Goal: Communication & Community: Connect with others

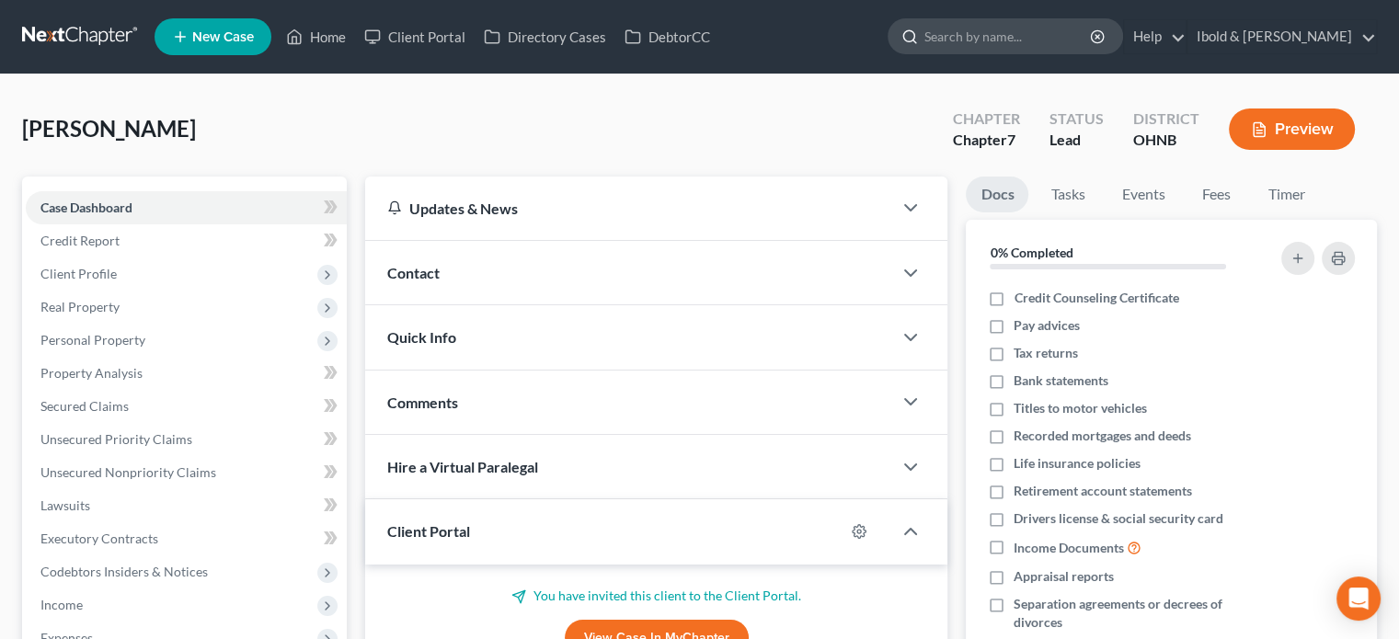
click at [991, 43] on input "search" at bounding box center [1008, 36] width 168 height 34
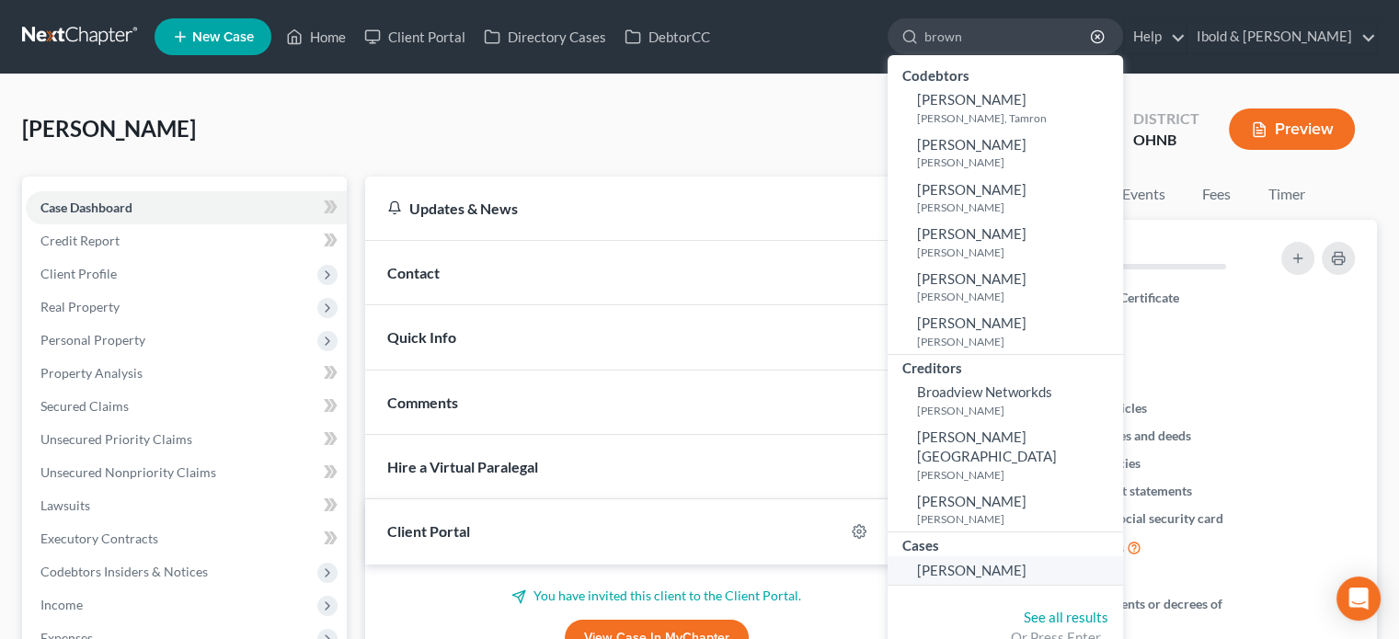
type input "brown"
click at [1034, 578] on link "[PERSON_NAME]" at bounding box center [1005, 570] width 235 height 29
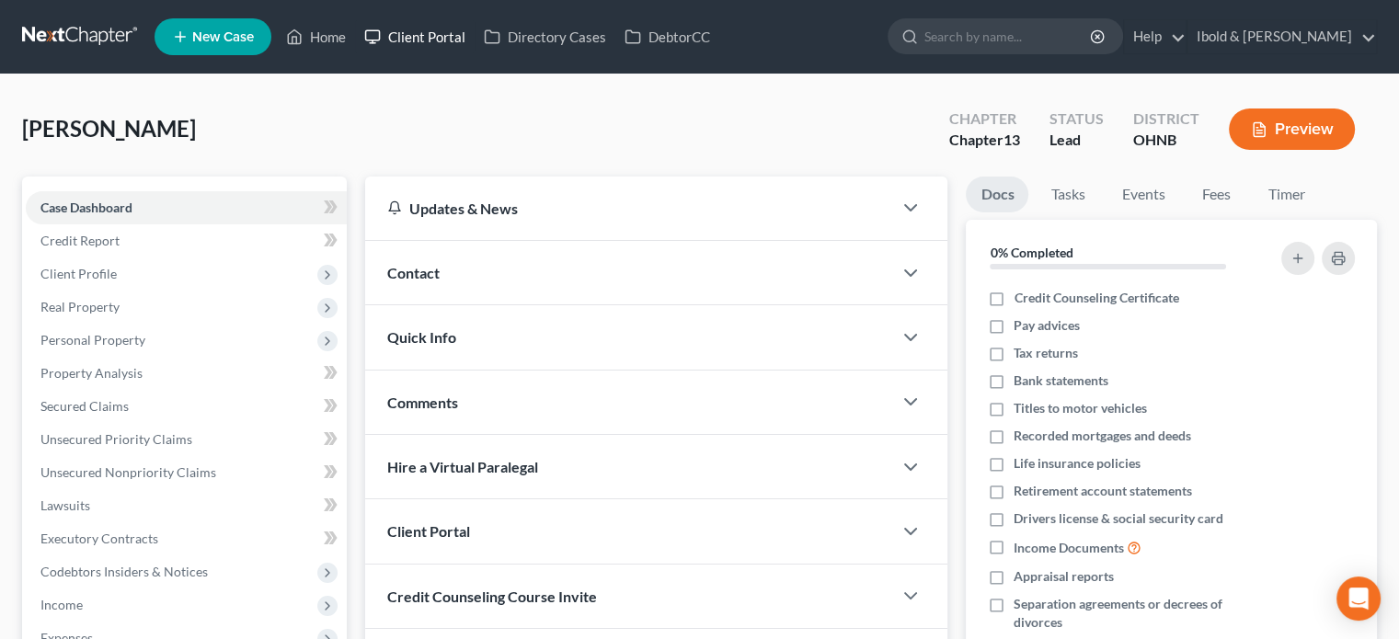
click at [421, 41] on link "Client Portal" at bounding box center [415, 36] width 120 height 33
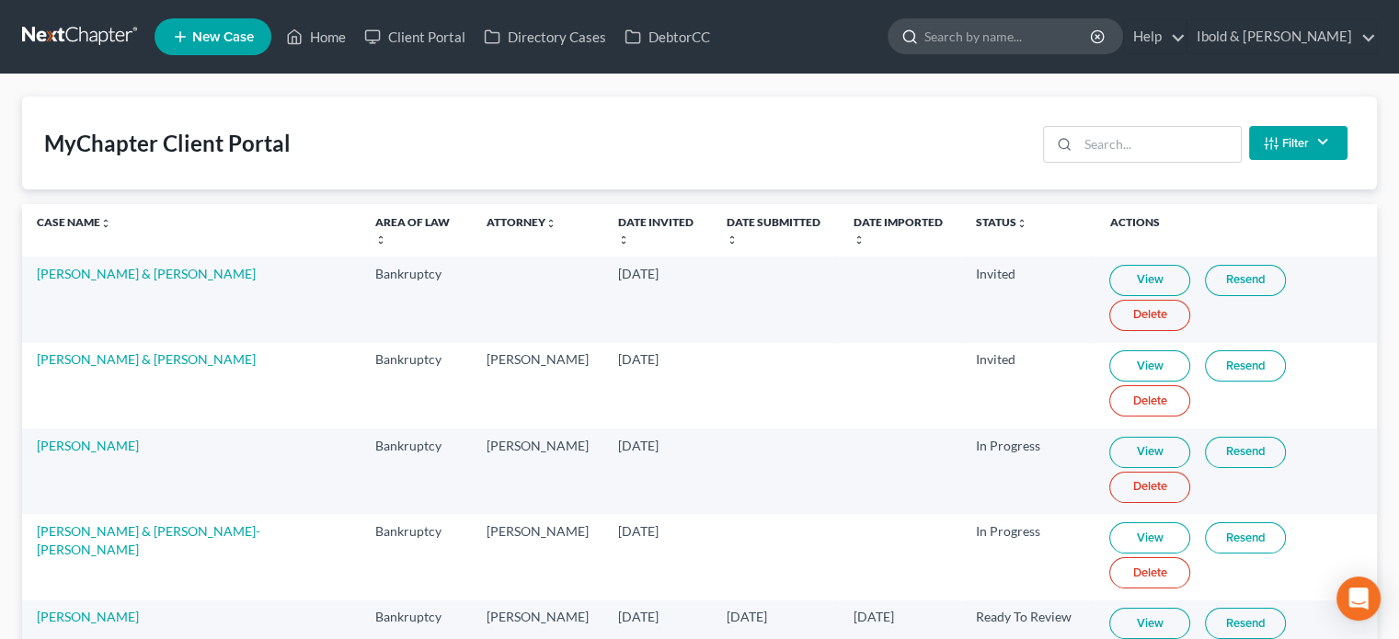
click at [1035, 35] on input "search" at bounding box center [1008, 36] width 168 height 34
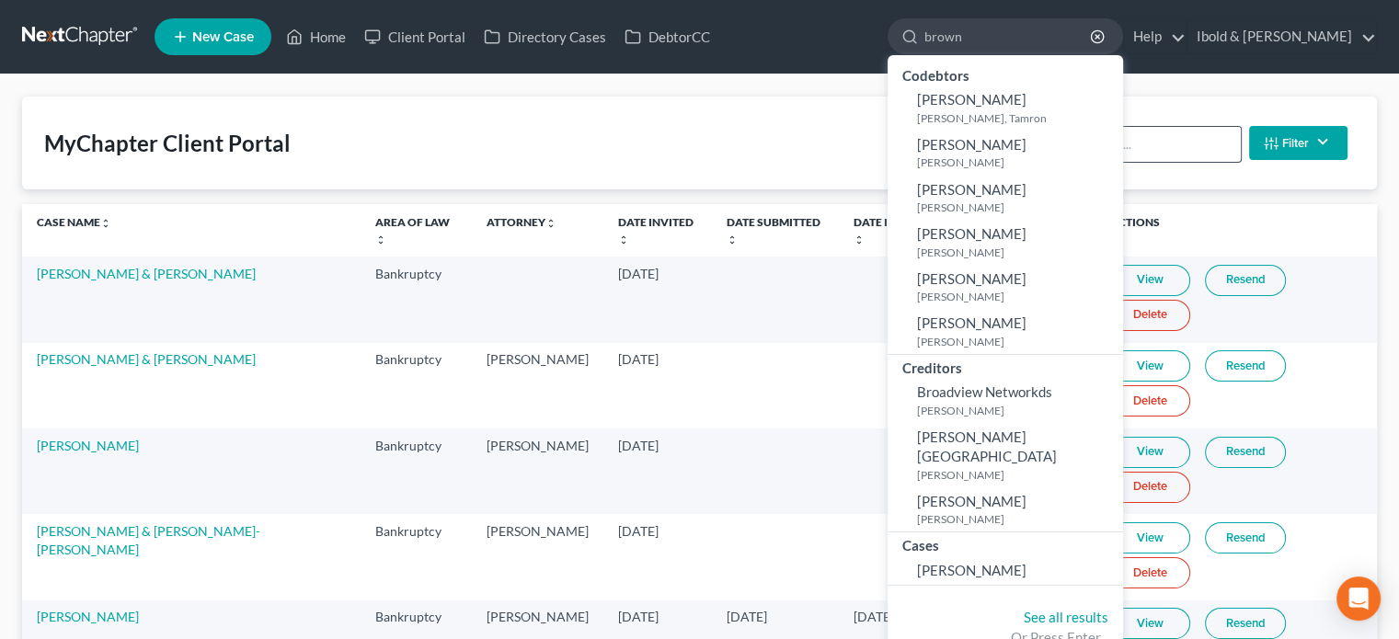
type input "brown"
click at [1199, 146] on input "search" at bounding box center [1159, 144] width 163 height 35
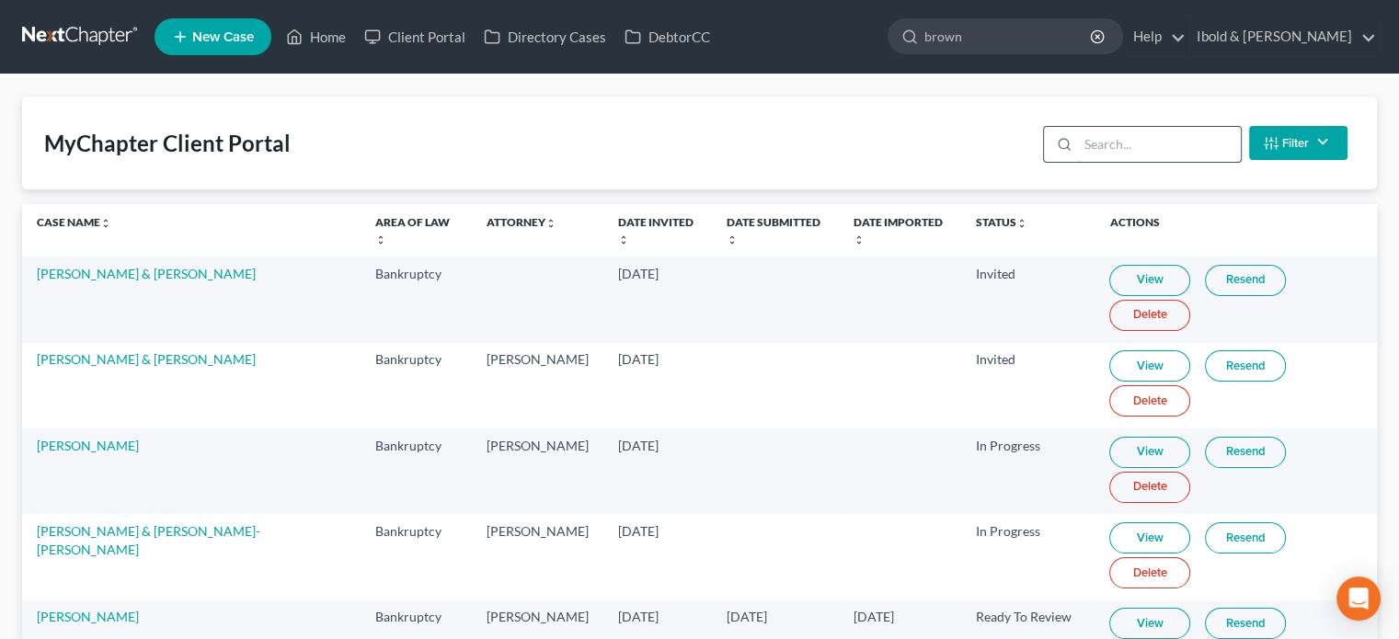
click at [1199, 146] on input "search" at bounding box center [1159, 144] width 163 height 35
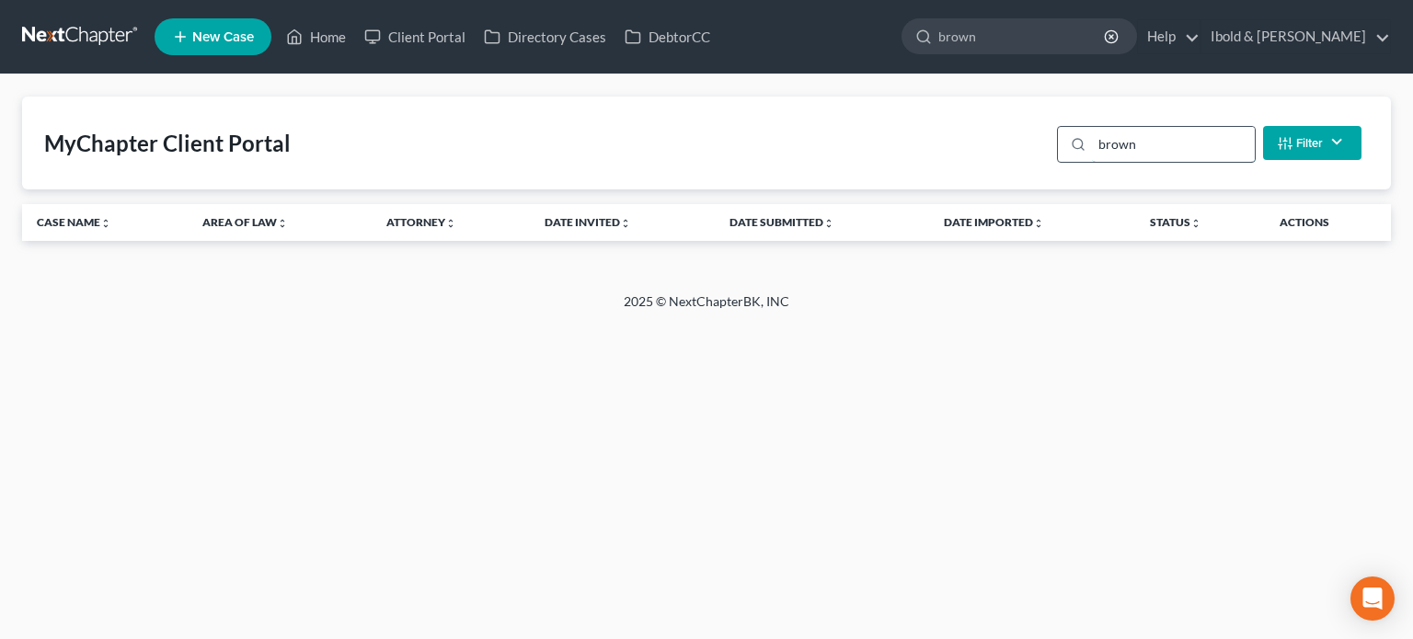
click at [1199, 146] on input "brown" at bounding box center [1173, 144] width 163 height 35
type input "brown"
click at [422, 38] on link "Client Portal" at bounding box center [415, 36] width 120 height 33
click at [216, 28] on link "New Case" at bounding box center [213, 36] width 117 height 37
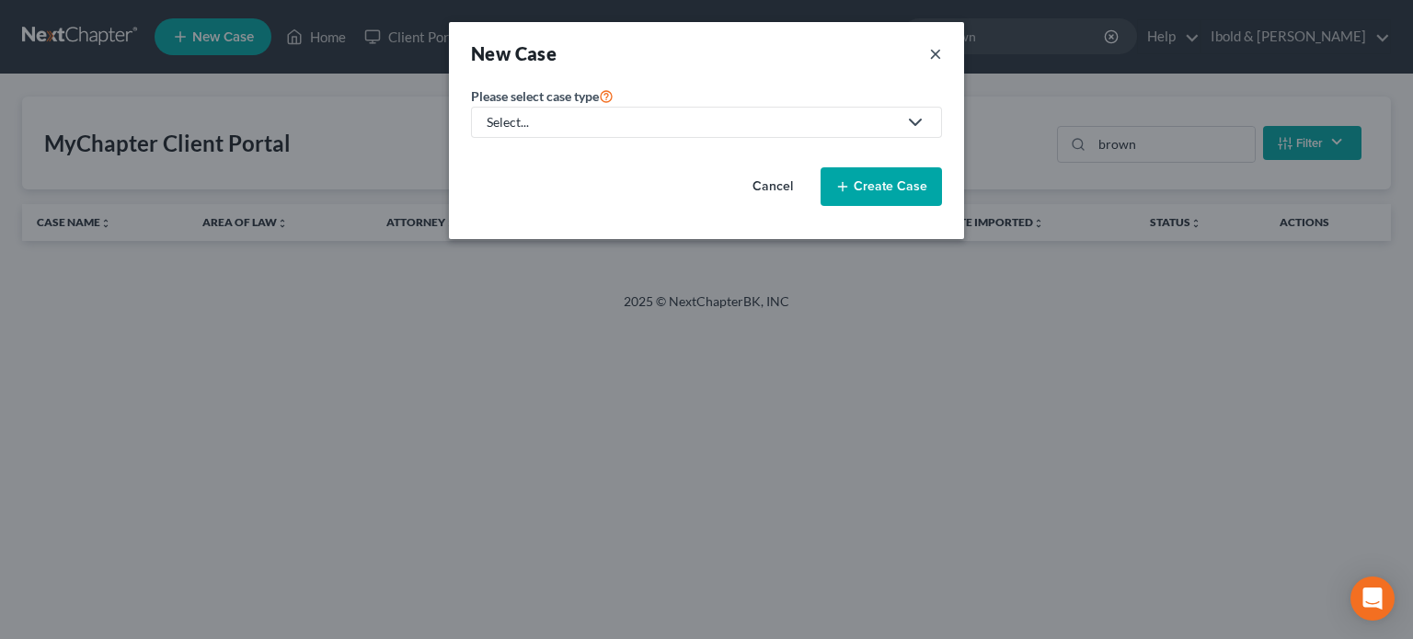
click at [937, 47] on button "×" at bounding box center [935, 53] width 13 height 26
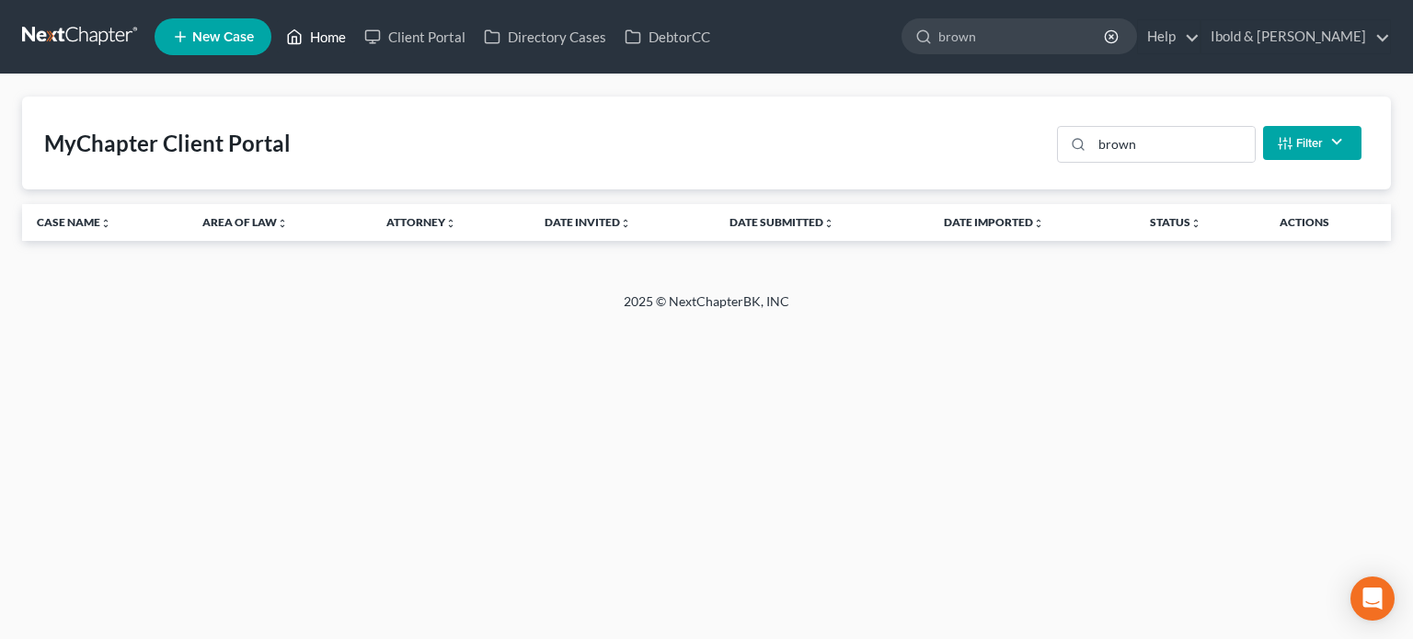
click at [311, 48] on link "Home" at bounding box center [316, 36] width 78 height 33
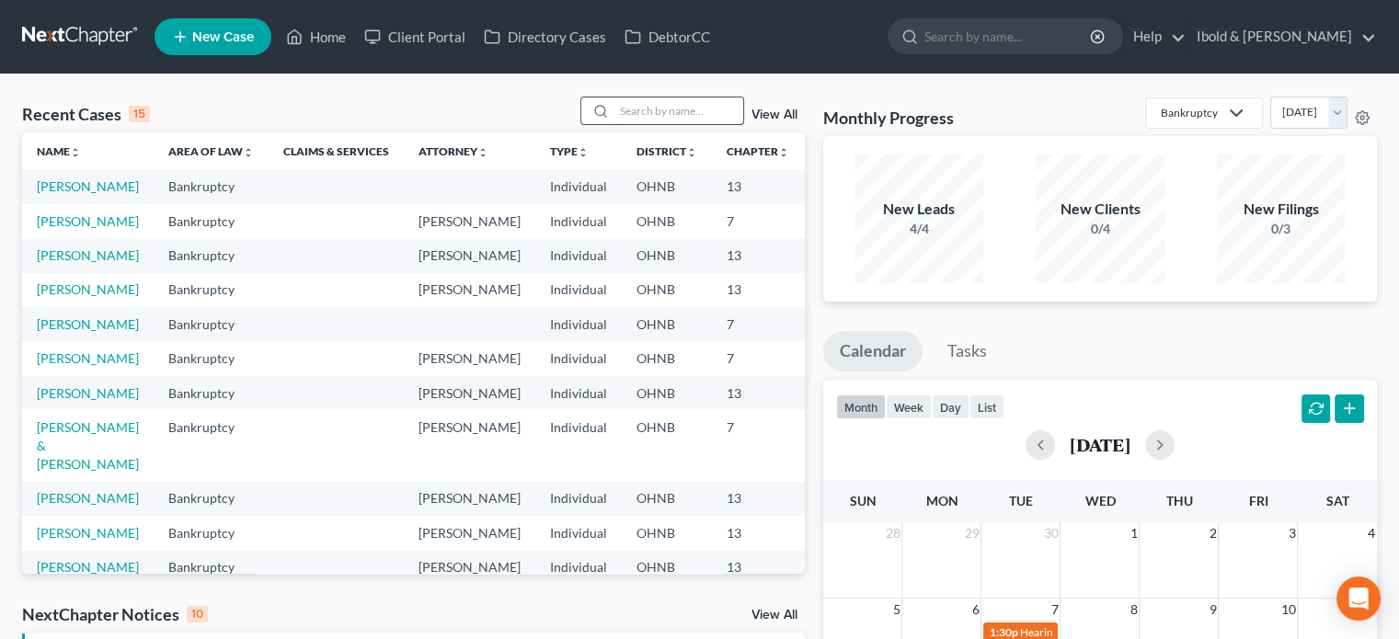
click at [659, 116] on input "search" at bounding box center [678, 110] width 129 height 27
click at [70, 194] on link "[PERSON_NAME]" at bounding box center [88, 186] width 102 height 16
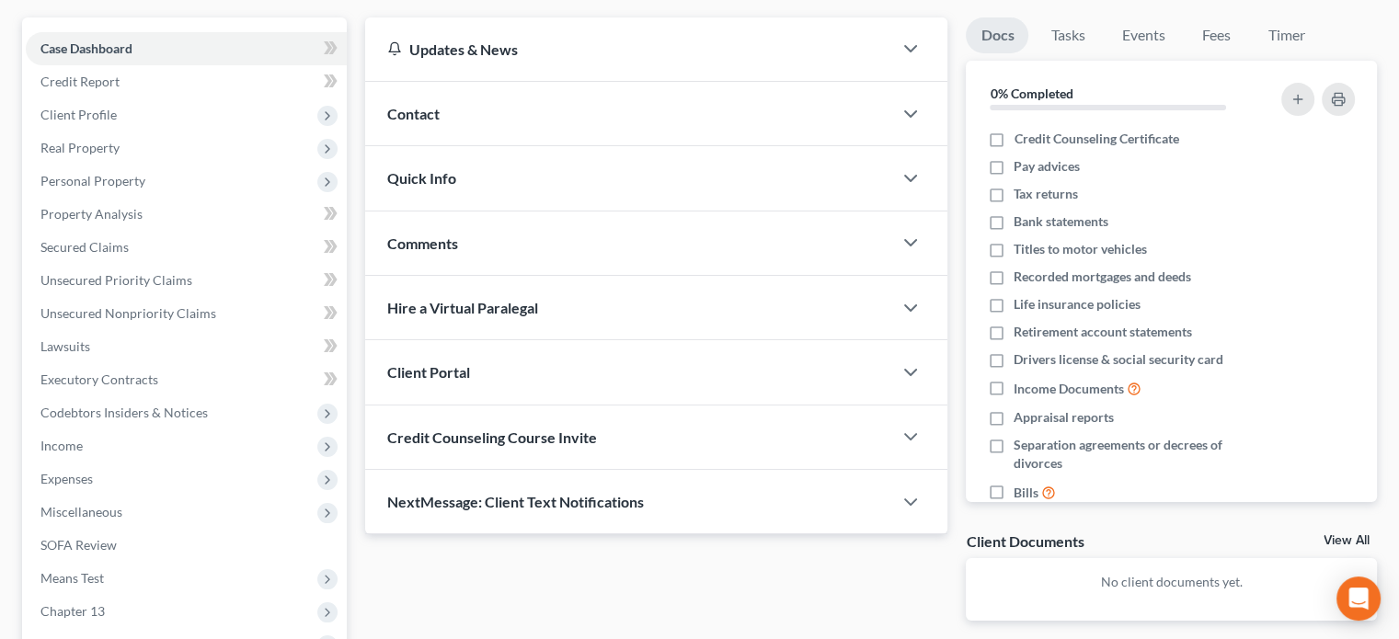
scroll to position [184, 0]
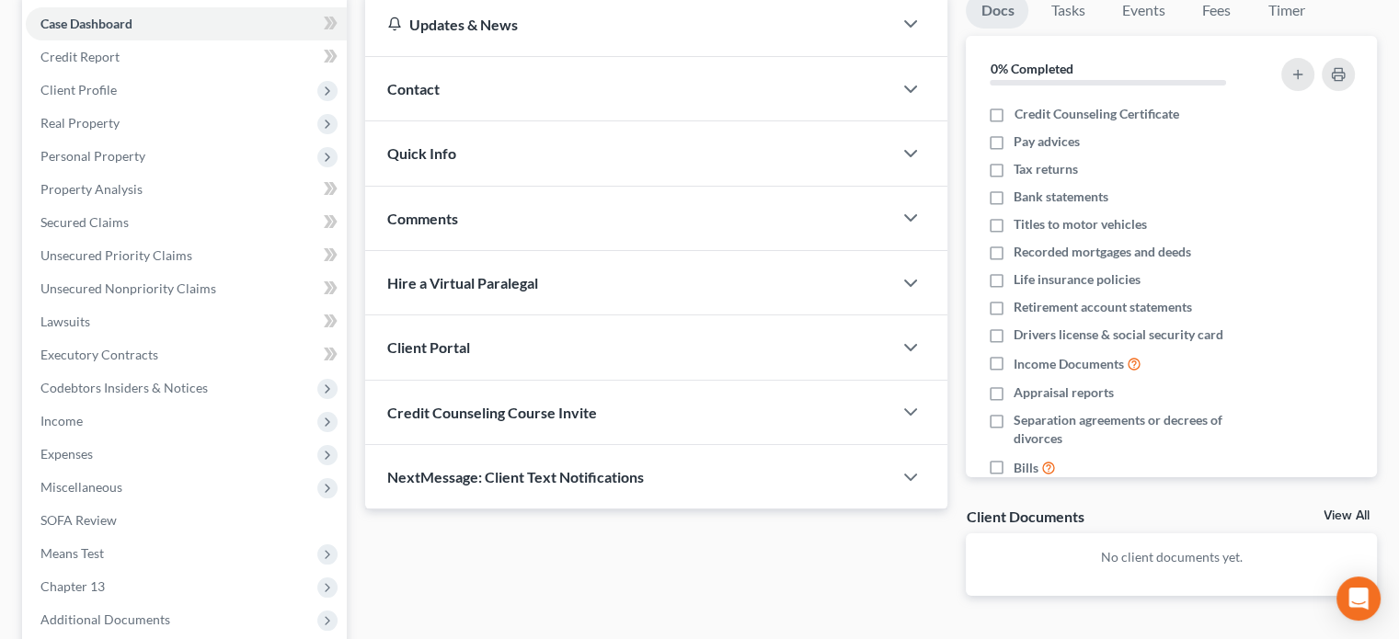
click at [433, 345] on span "Client Portal" at bounding box center [428, 346] width 83 height 17
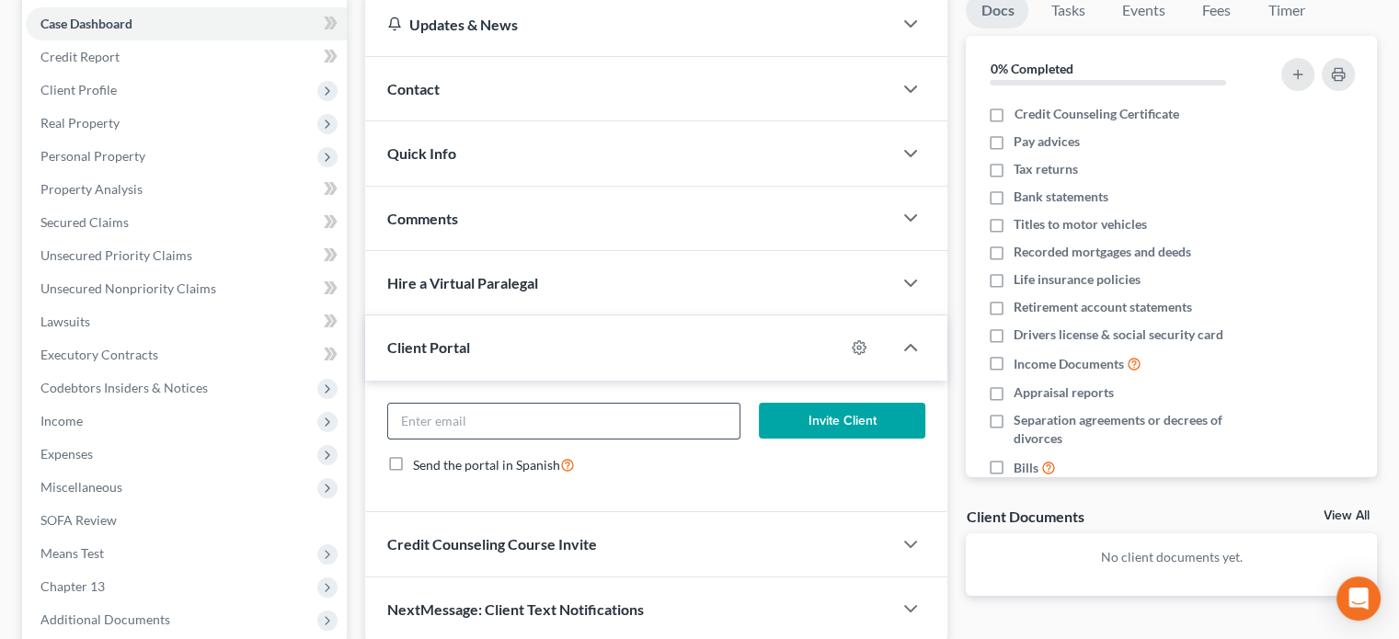
click at [531, 410] on input "email" at bounding box center [563, 421] width 350 height 35
paste input "[EMAIL_ADDRESS][DOMAIN_NAME]"
type input "[EMAIL_ADDRESS][DOMAIN_NAME]"
drag, startPoint x: 558, startPoint y: 417, endPoint x: 363, endPoint y: 418, distance: 195.0
click at [363, 418] on div "Updates & News × [US_STATE] [GEOGRAPHIC_DATA] Notes: [DATE] - The Northern Dist…" at bounding box center [656, 317] width 601 height 649
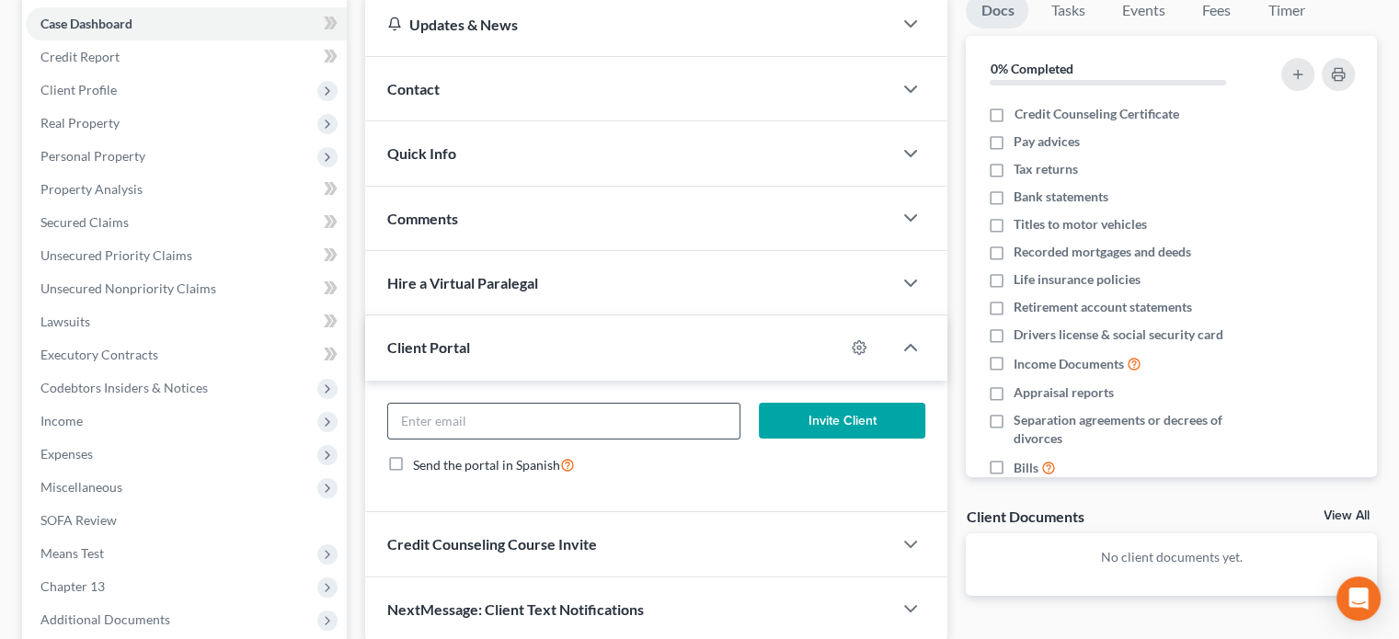
paste input "[PERSON_NAME] <[EMAIL_ADDRESS][DOMAIN_NAME]>"
drag, startPoint x: 454, startPoint y: 418, endPoint x: 397, endPoint y: 414, distance: 57.2
click at [397, 414] on input "[PERSON_NAME] <[EMAIL_ADDRESS][DOMAIN_NAME]>" at bounding box center [563, 421] width 350 height 35
click at [533, 416] on input "[EMAIL_ADDRESS][DOMAIN_NAME]>" at bounding box center [563, 421] width 350 height 35
type input "[EMAIL_ADDRESS][DOMAIN_NAME]"
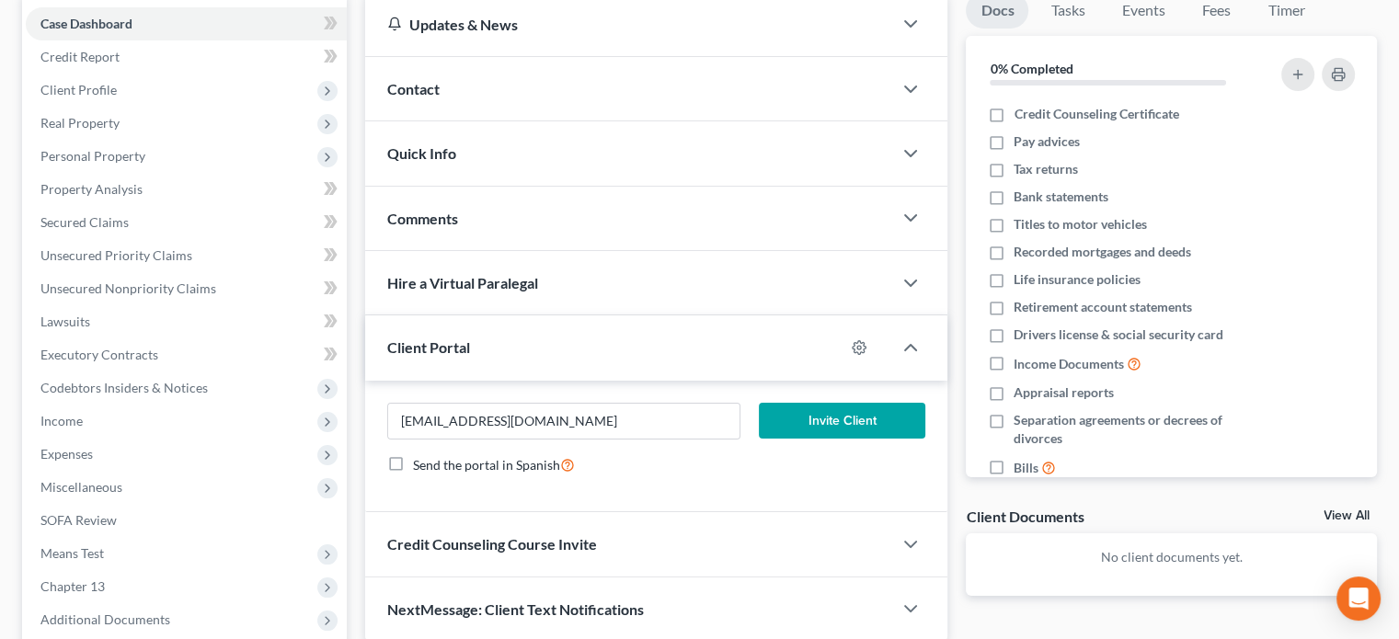
click at [861, 423] on button "Invite Client" at bounding box center [842, 421] width 167 height 37
